Goal: Information Seeking & Learning: Check status

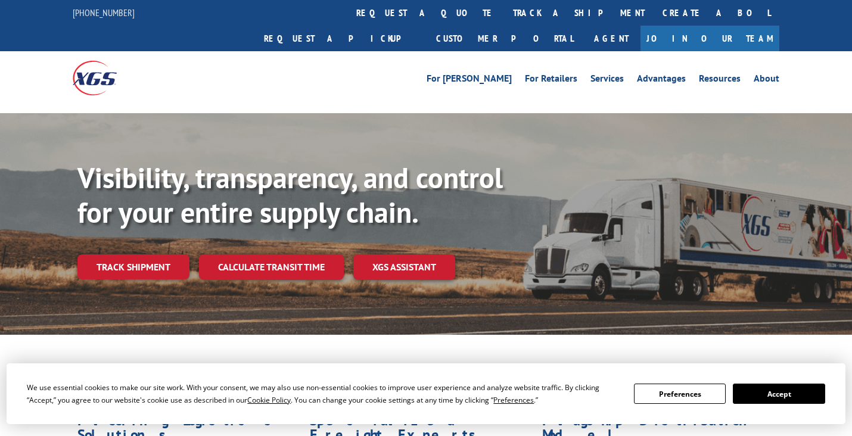
drag, startPoint x: 129, startPoint y: 241, endPoint x: 242, endPoint y: 228, distance: 113.3
click at [129, 254] on link "Track shipment" at bounding box center [133, 266] width 112 height 25
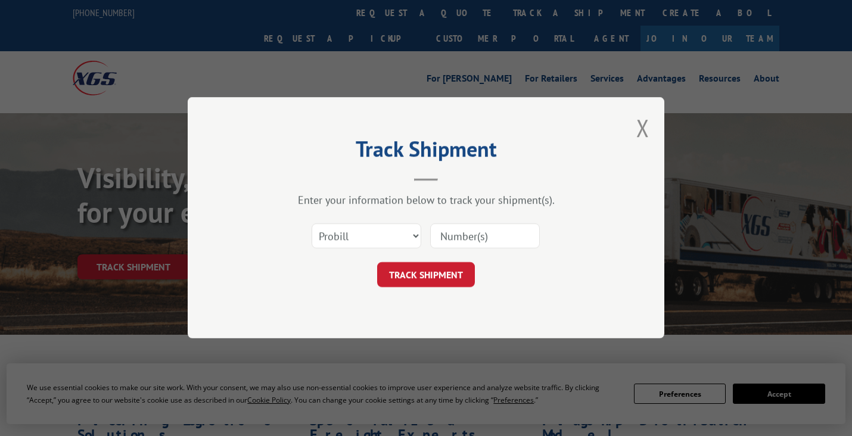
click at [482, 234] on input at bounding box center [485, 236] width 110 height 25
paste input "17592917"
type input "17592917"
click at [439, 272] on button "TRACK SHIPMENT" at bounding box center [426, 275] width 98 height 25
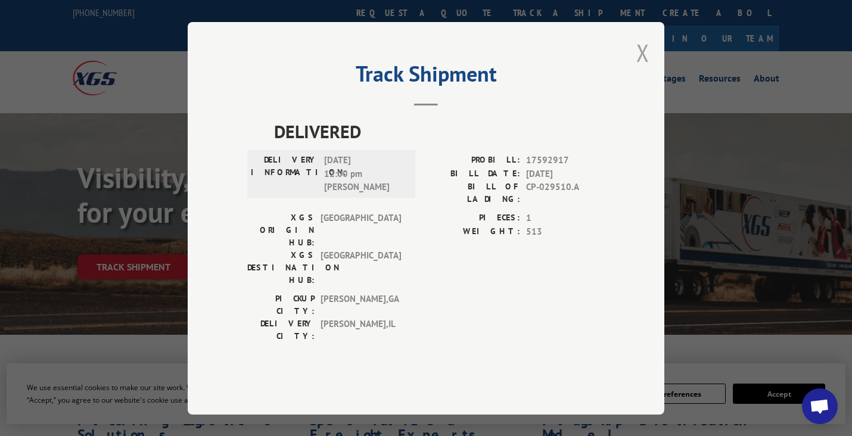
click at [645, 69] on button "Close modal" at bounding box center [642, 53] width 13 height 32
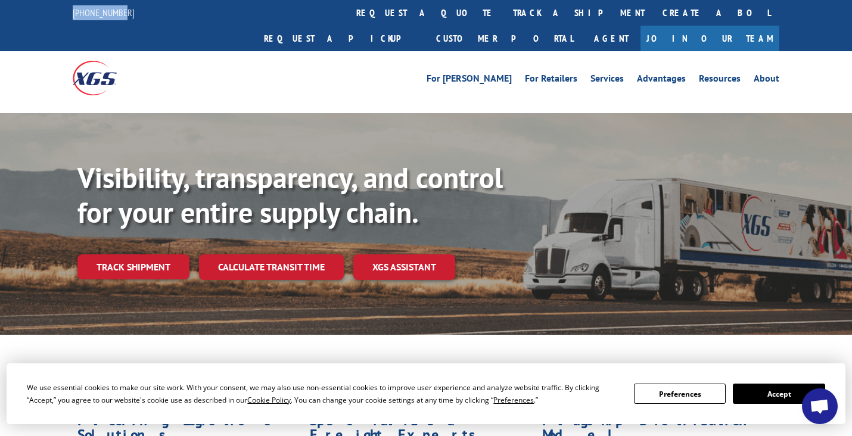
drag, startPoint x: 130, startPoint y: 11, endPoint x: 71, endPoint y: 11, distance: 59.0
click at [71, 11] on div "[PHONE_NUMBER] request a quote track a shipment Create a BOL Request a pickup C…" at bounding box center [426, 25] width 852 height 51
copy link "[PHONE_NUMBER]"
